Goal: Book appointment/travel/reservation

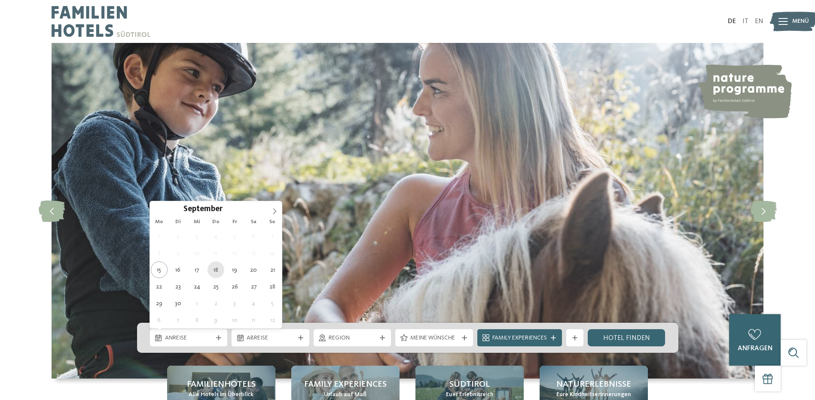
type div "[DATE]"
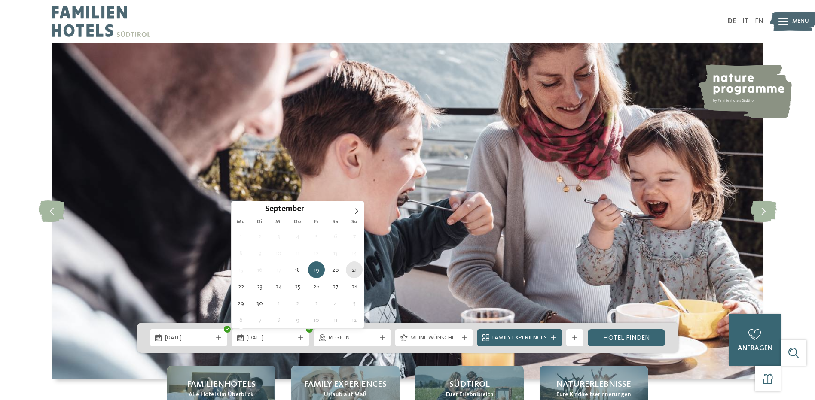
type div "[DATE]"
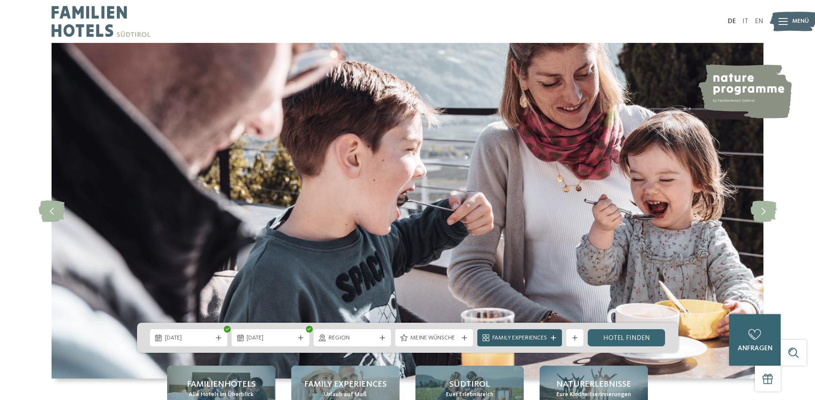
click at [549, 335] on div at bounding box center [553, 337] width 9 height 5
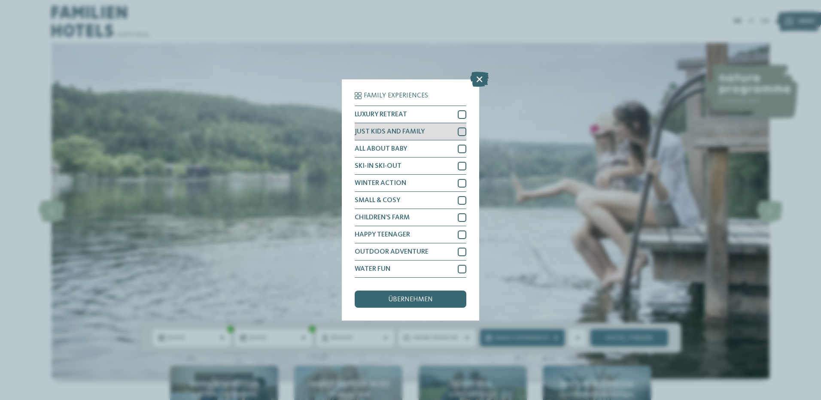
click at [463, 134] on div at bounding box center [462, 132] width 9 height 9
click at [425, 300] on span "übernehmen" at bounding box center [410, 299] width 45 height 7
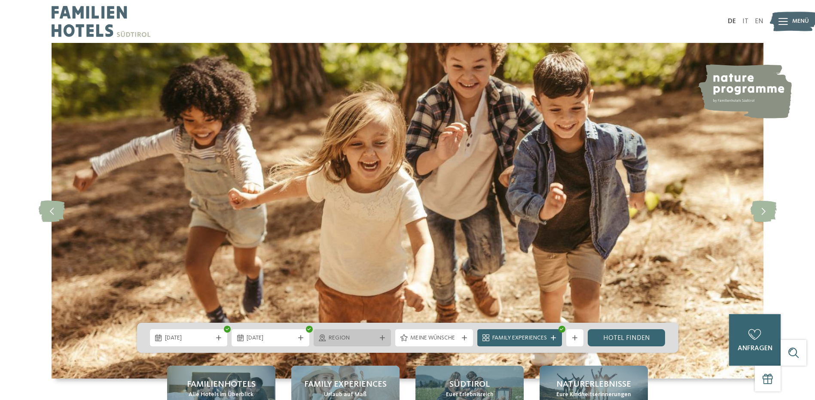
click at [376, 339] on div "Region" at bounding box center [352, 337] width 52 height 9
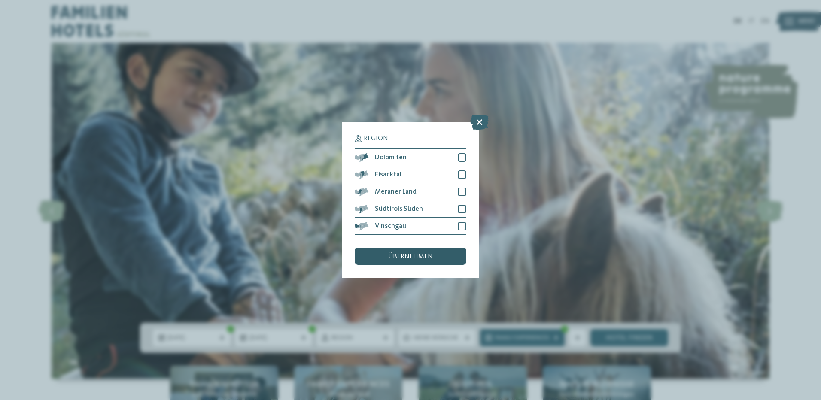
click at [431, 258] on span "übernehmen" at bounding box center [410, 256] width 45 height 7
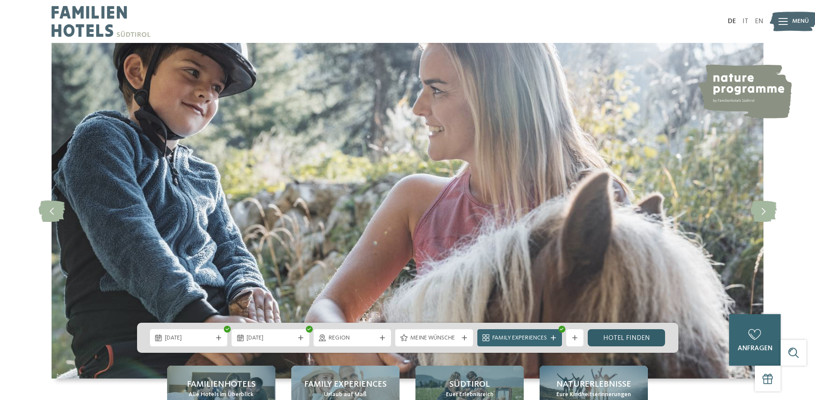
click at [627, 334] on link "Hotel finden" at bounding box center [626, 337] width 78 height 17
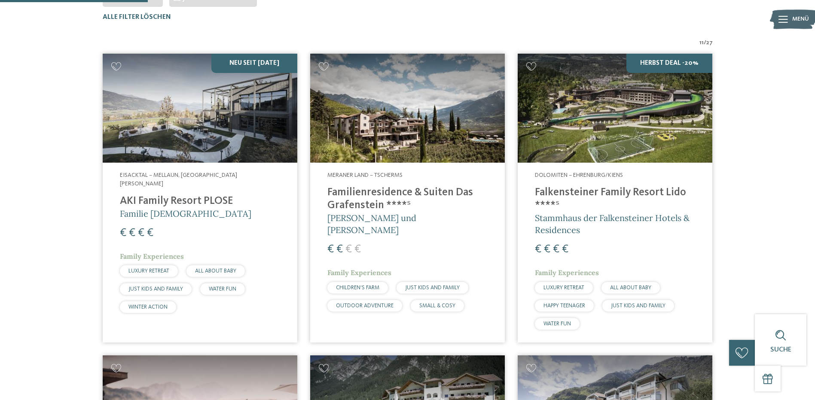
click at [406, 114] on img at bounding box center [407, 109] width 195 height 110
click at [625, 130] on img at bounding box center [614, 109] width 195 height 110
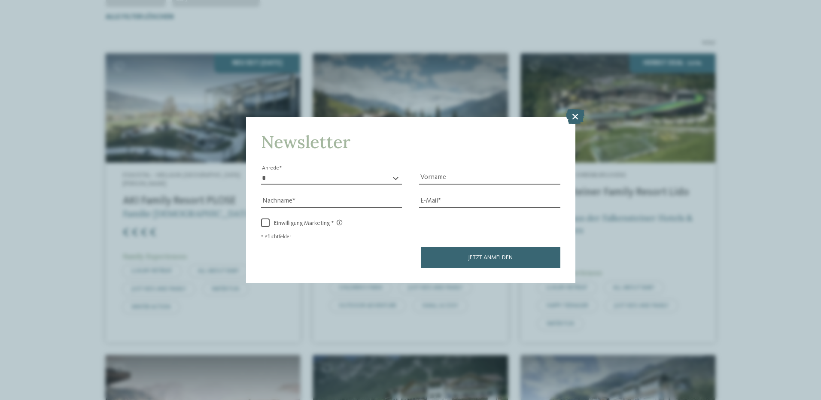
click at [573, 119] on icon at bounding box center [575, 116] width 18 height 15
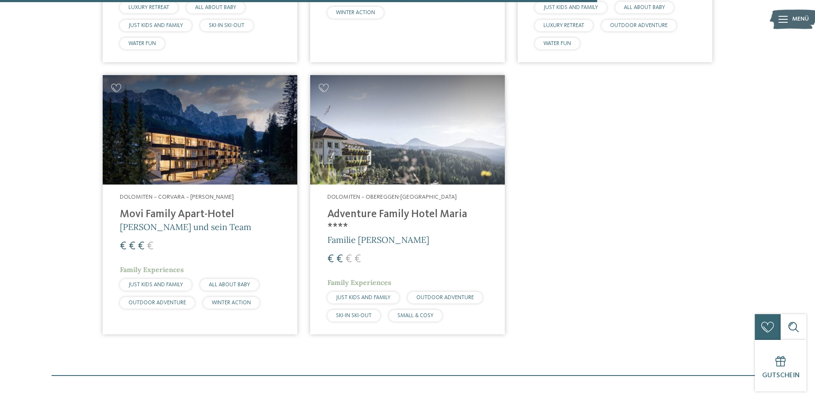
scroll to position [1141, 0]
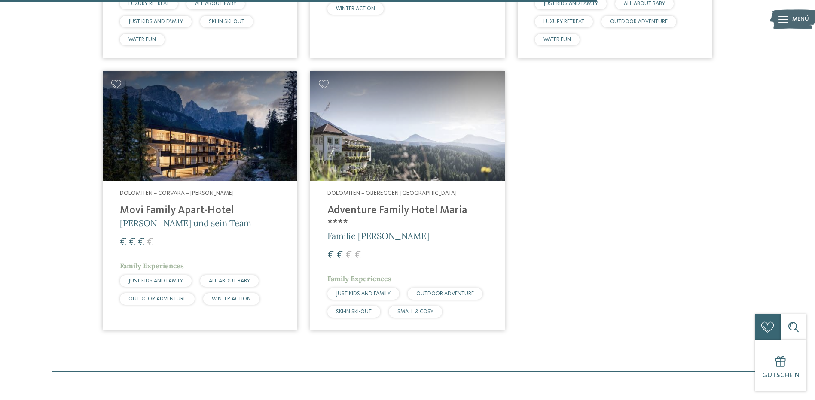
click at [222, 161] on img at bounding box center [200, 126] width 195 height 110
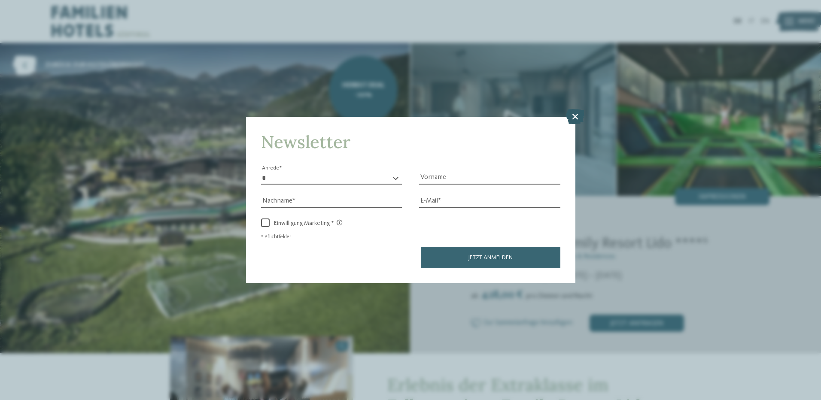
click at [575, 116] on icon at bounding box center [575, 116] width 18 height 15
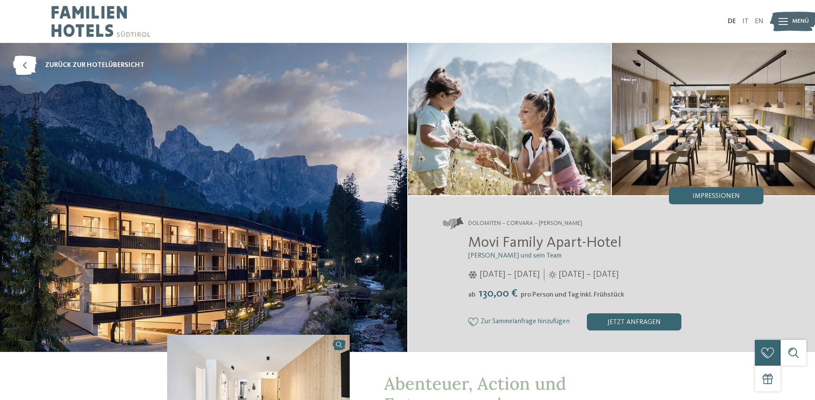
click at [201, 243] on img at bounding box center [203, 197] width 407 height 309
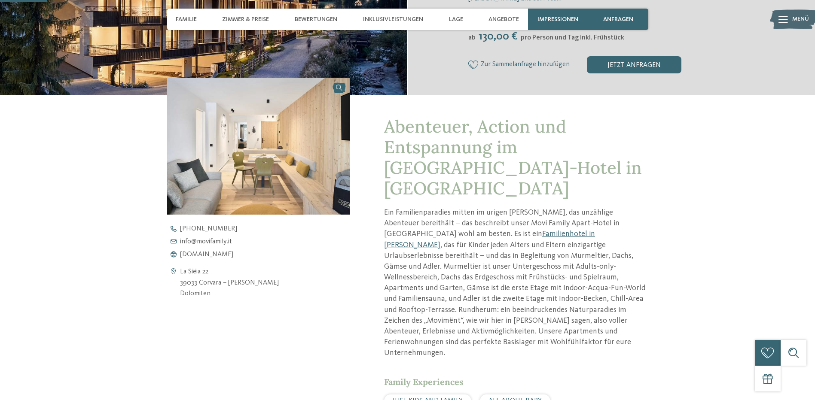
scroll to position [258, 0]
click at [201, 254] on span "www.movifamily.it" at bounding box center [206, 254] width 53 height 7
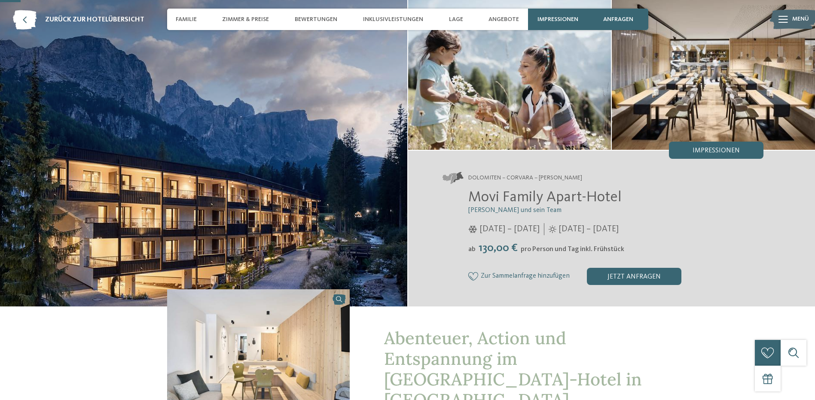
scroll to position [43, 0]
